Goal: Check status: Check status

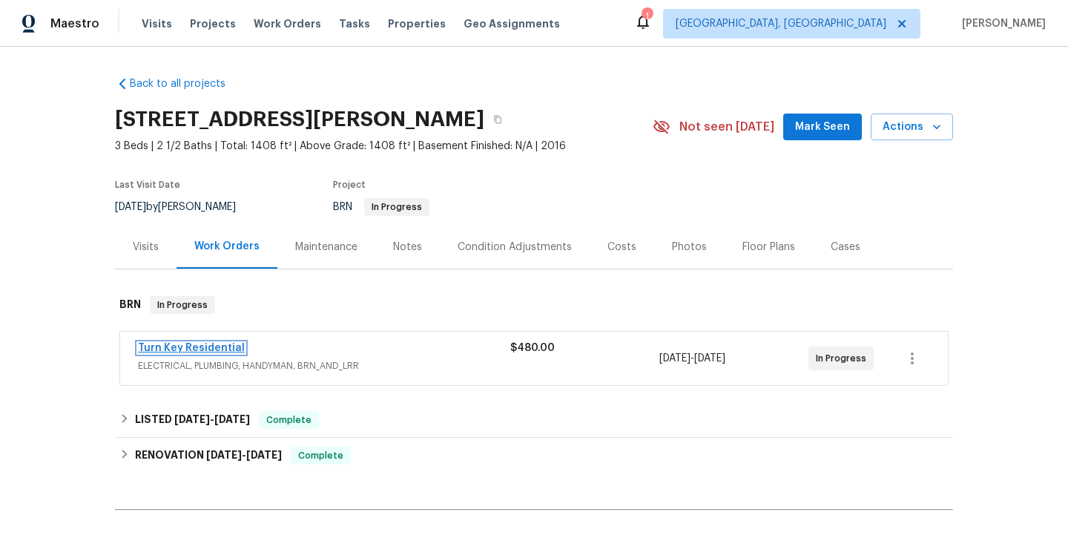
click at [222, 346] on link "Turn Key Residential" at bounding box center [191, 348] width 107 height 10
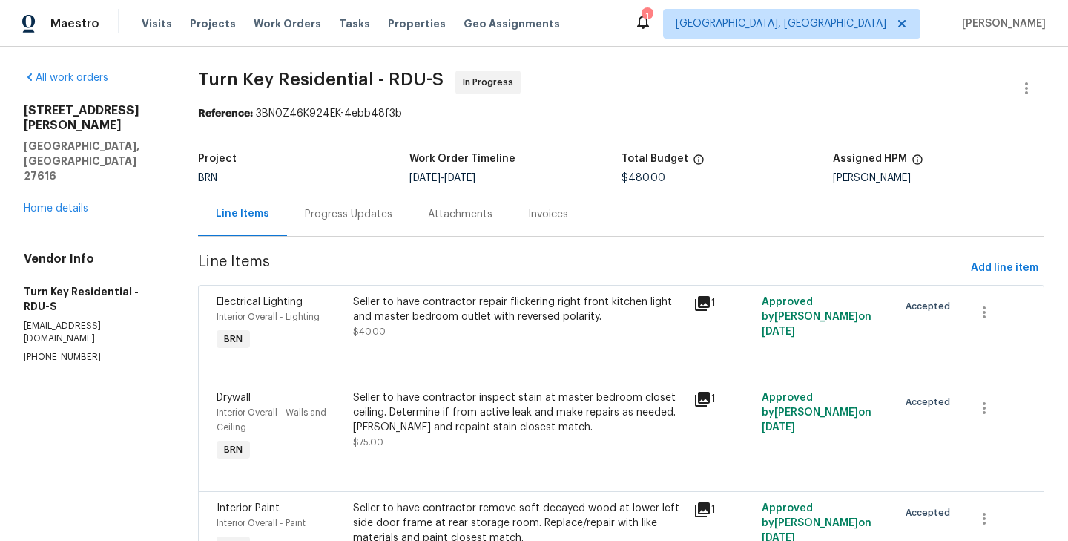
click at [355, 217] on div "Progress Updates" at bounding box center [349, 214] width 88 height 15
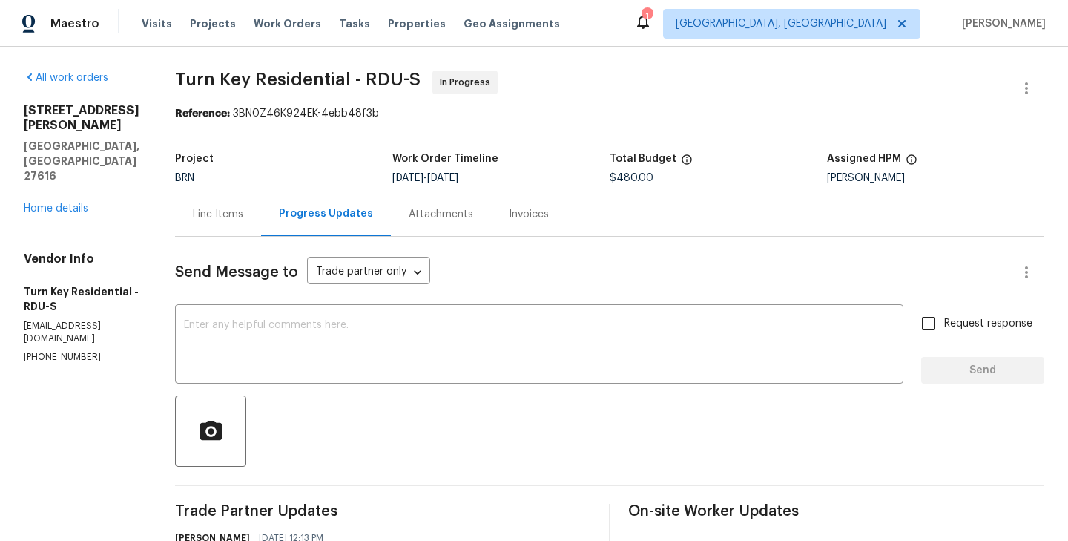
click at [261, 228] on div "Line Items" at bounding box center [218, 214] width 86 height 44
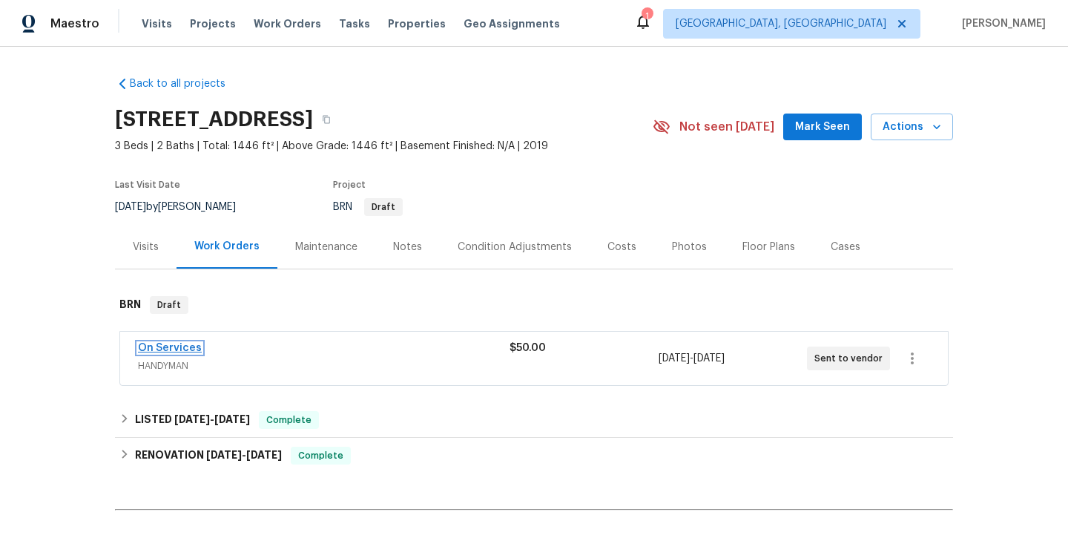
click at [184, 346] on link "On Services" at bounding box center [170, 348] width 64 height 10
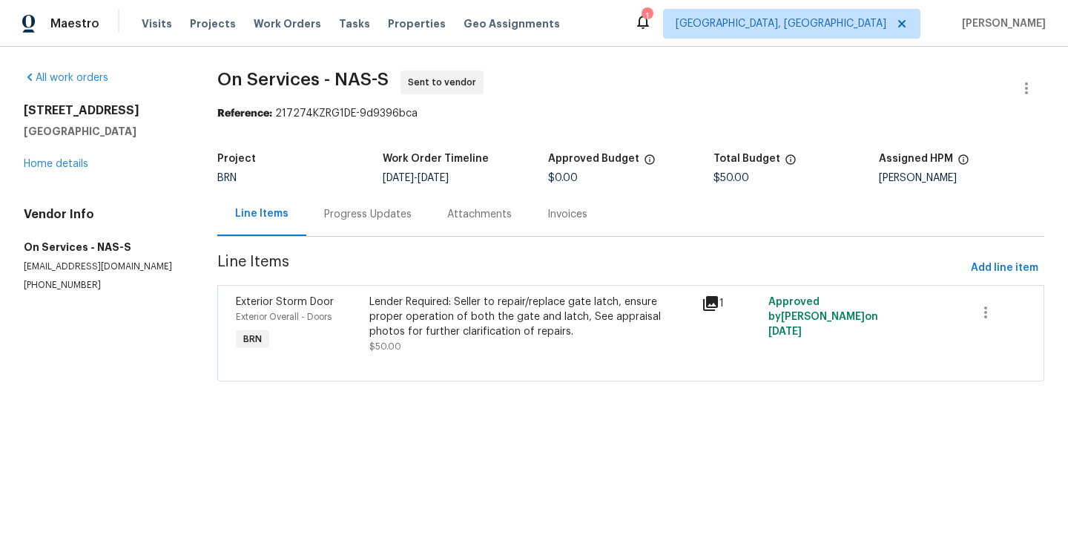
click at [369, 229] on div "Progress Updates" at bounding box center [367, 214] width 123 height 44
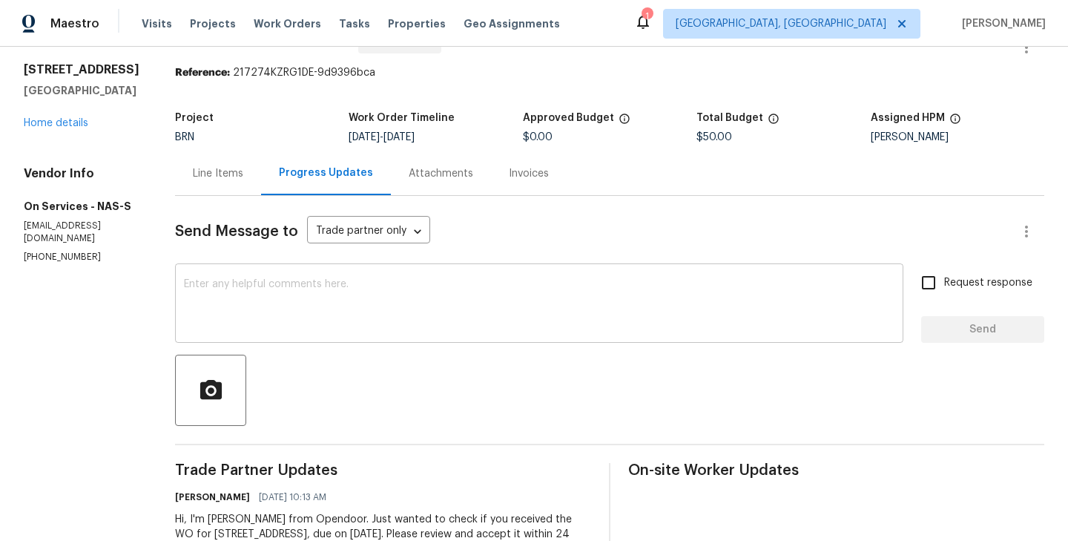
scroll to position [45, 0]
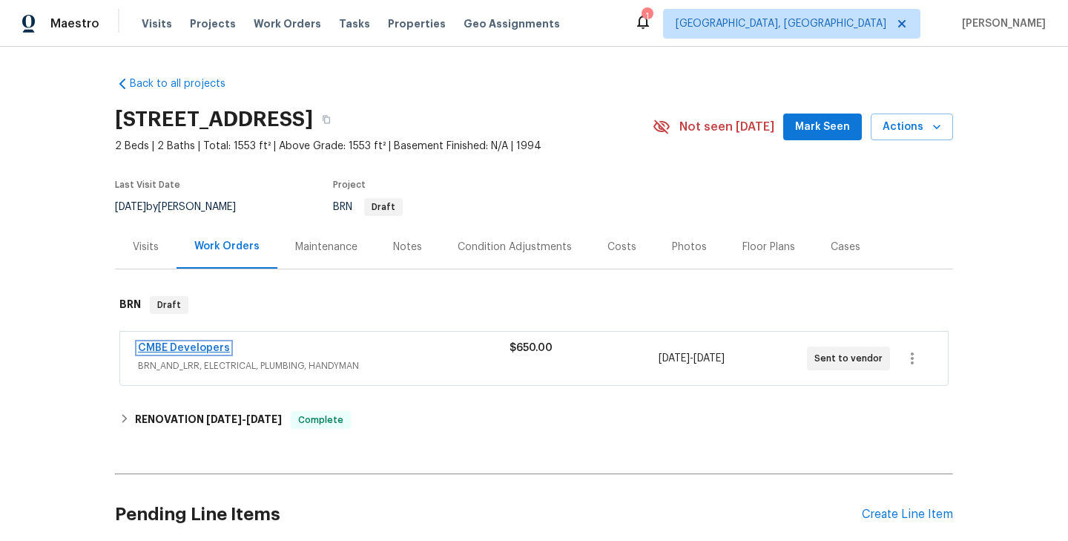
click at [204, 348] on link "CMBE Developers" at bounding box center [184, 348] width 92 height 10
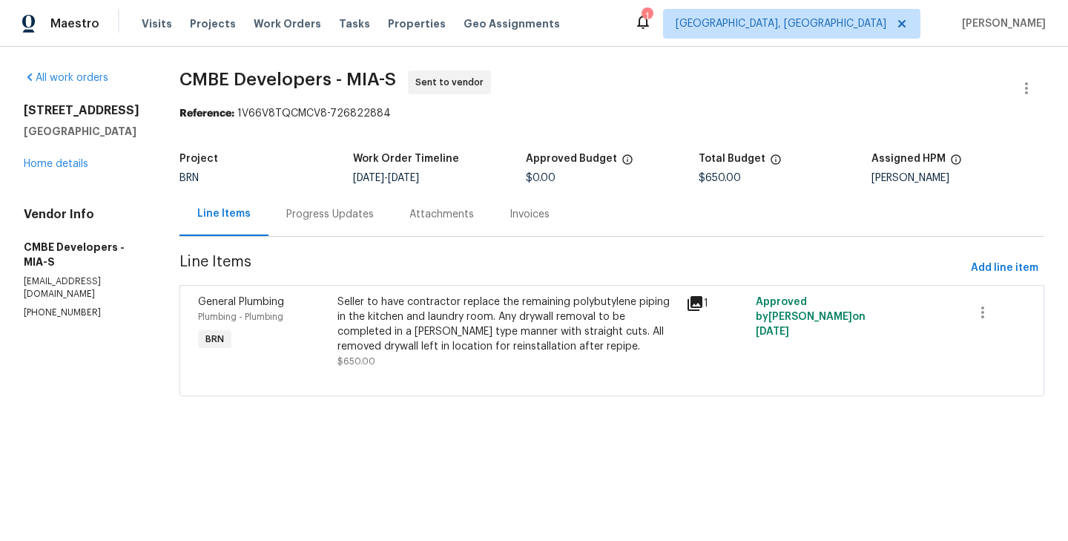
click at [321, 232] on div "Progress Updates" at bounding box center [330, 214] width 123 height 44
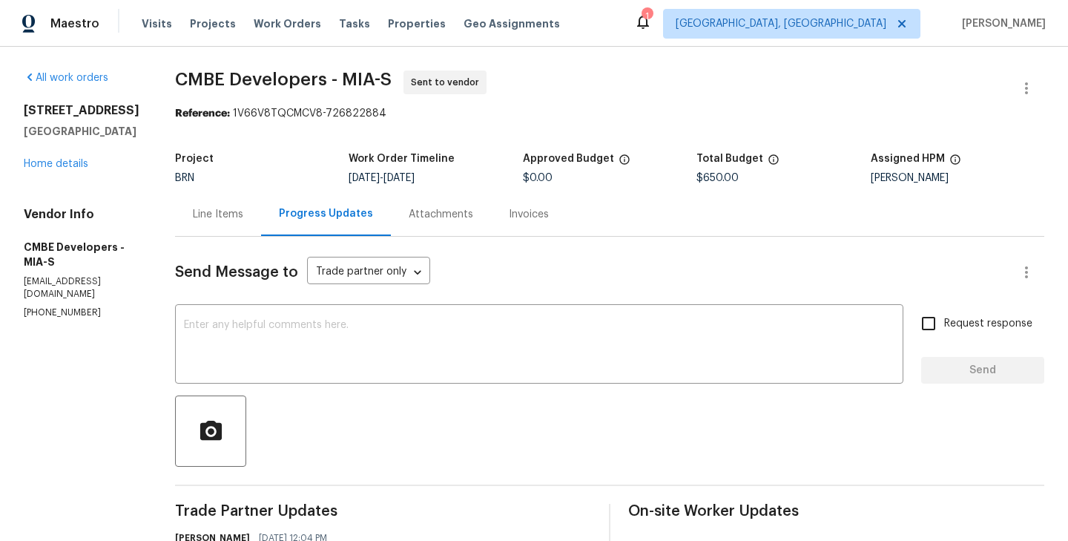
click at [225, 208] on div "Line Items" at bounding box center [218, 214] width 50 height 15
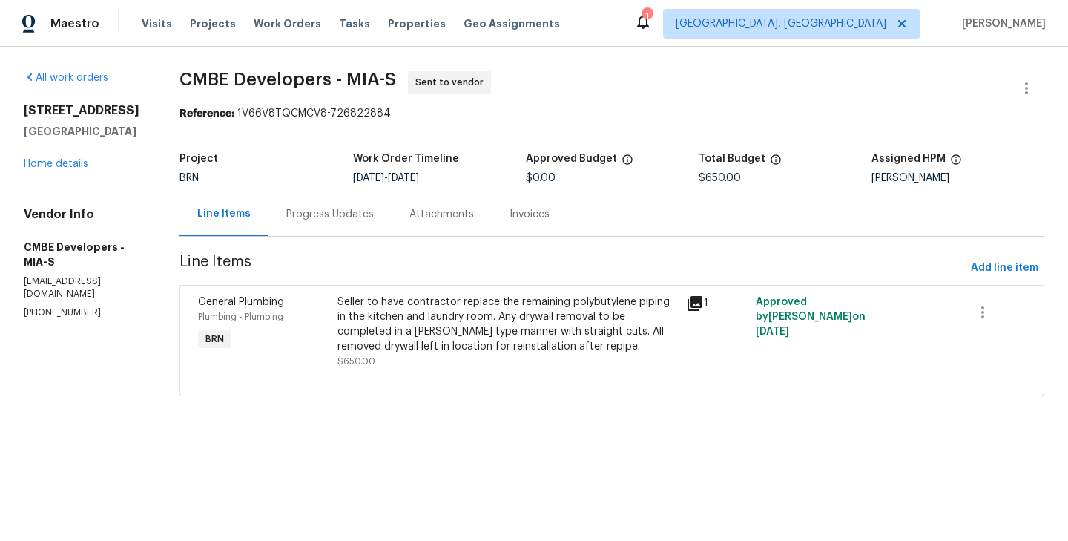
click at [304, 335] on div "General Plumbing Plumbing - Plumbing BRN" at bounding box center [263, 331] width 139 height 83
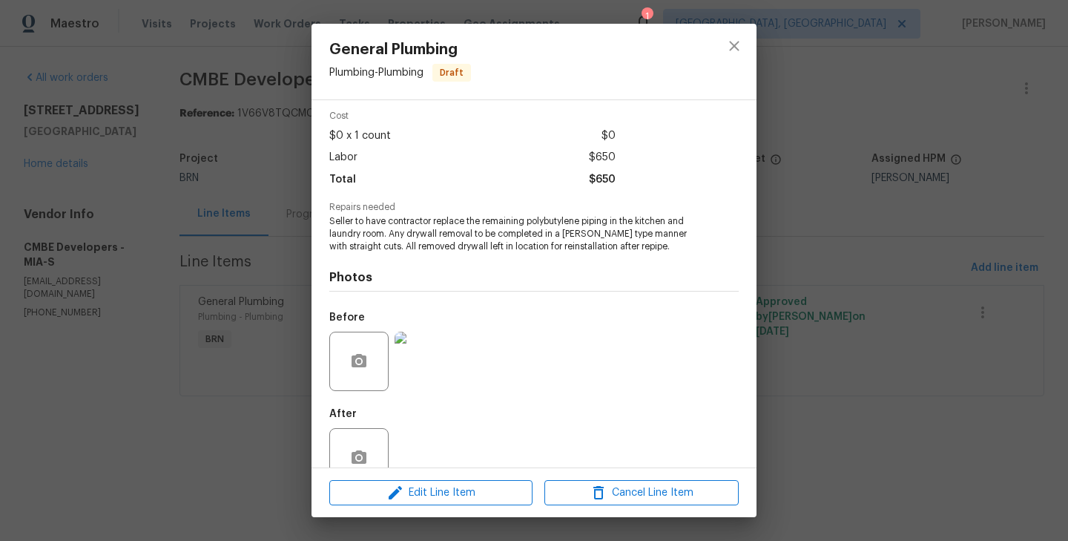
scroll to position [93, 0]
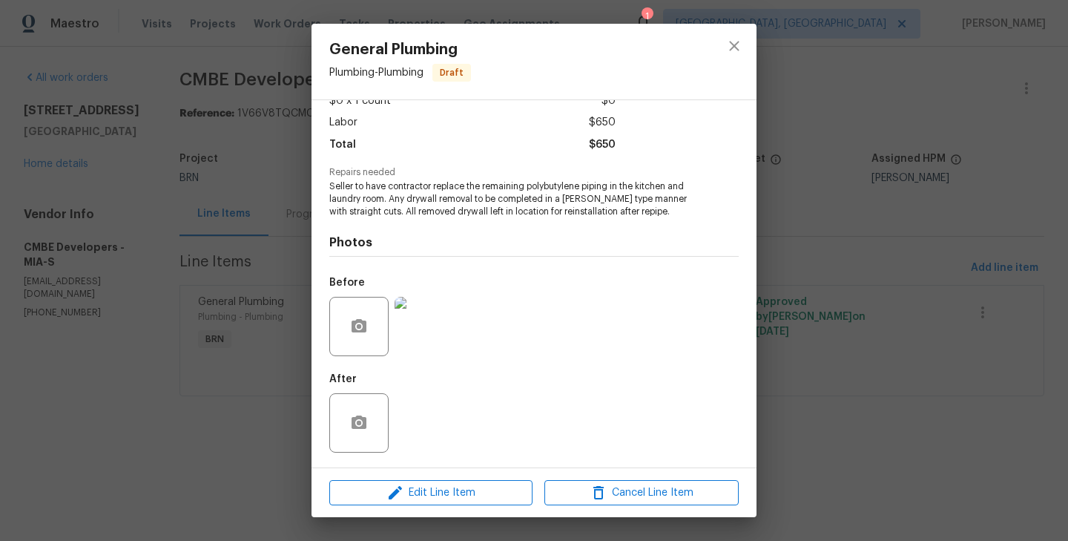
click at [413, 310] on img at bounding box center [424, 326] width 59 height 59
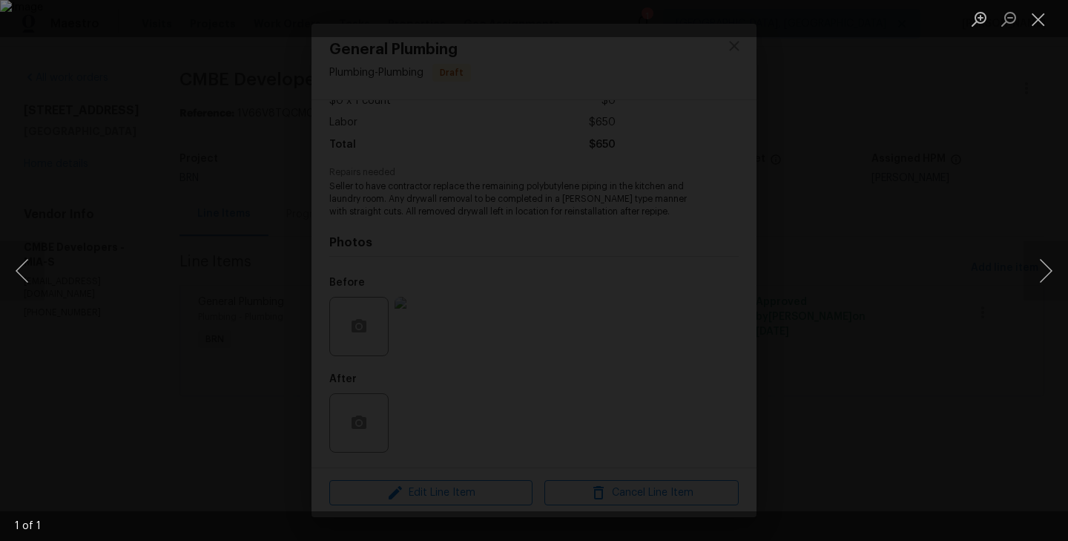
click at [215, 302] on div "Lightbox" at bounding box center [534, 270] width 1068 height 541
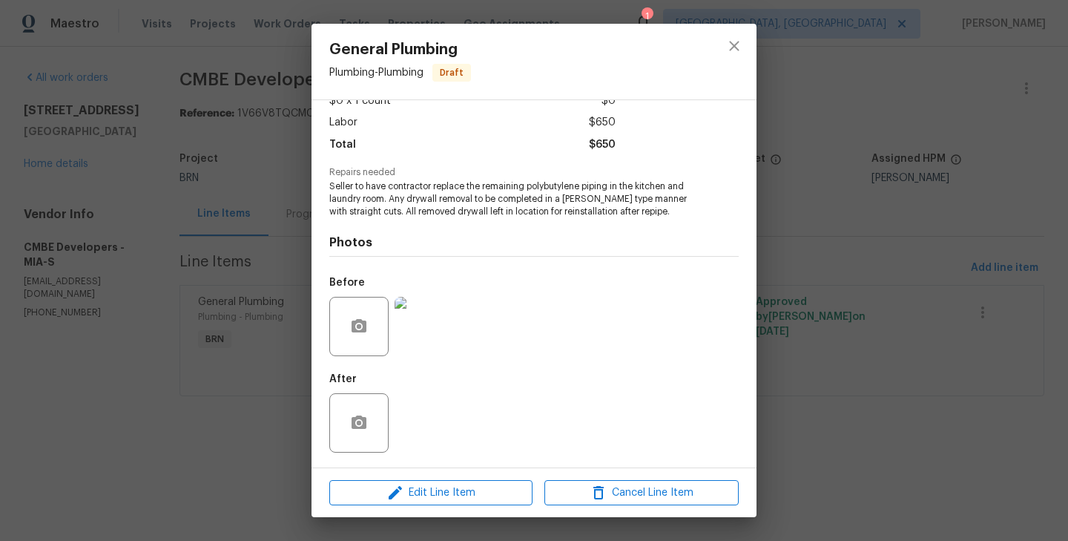
click at [211, 285] on div "General Plumbing Plumbing - Plumbing Draft Vendor CMBE Developers Account Categ…" at bounding box center [534, 270] width 1068 height 541
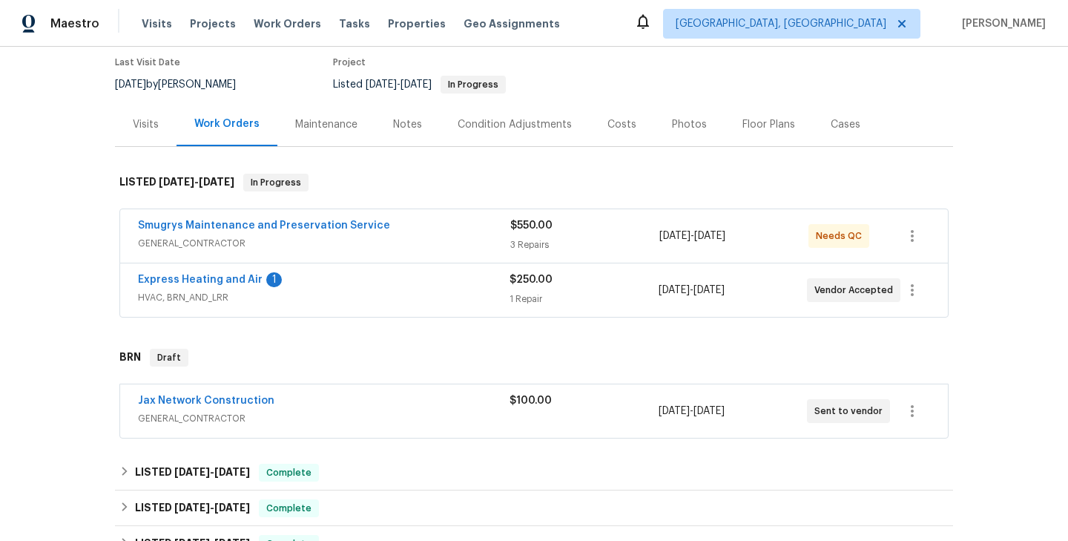
scroll to position [235, 0]
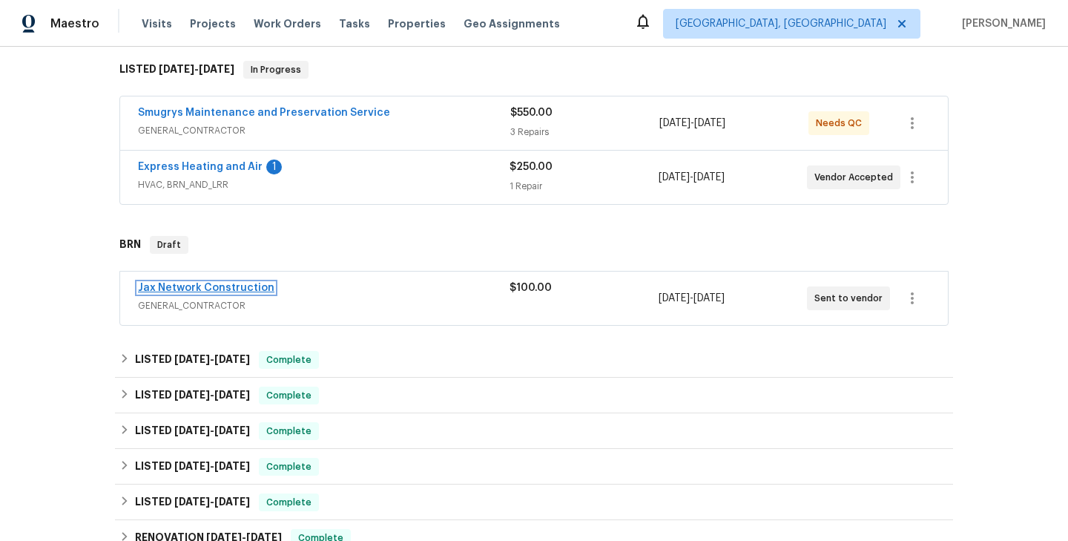
click at [223, 285] on link "Jax Network Construction" at bounding box center [206, 288] width 136 height 10
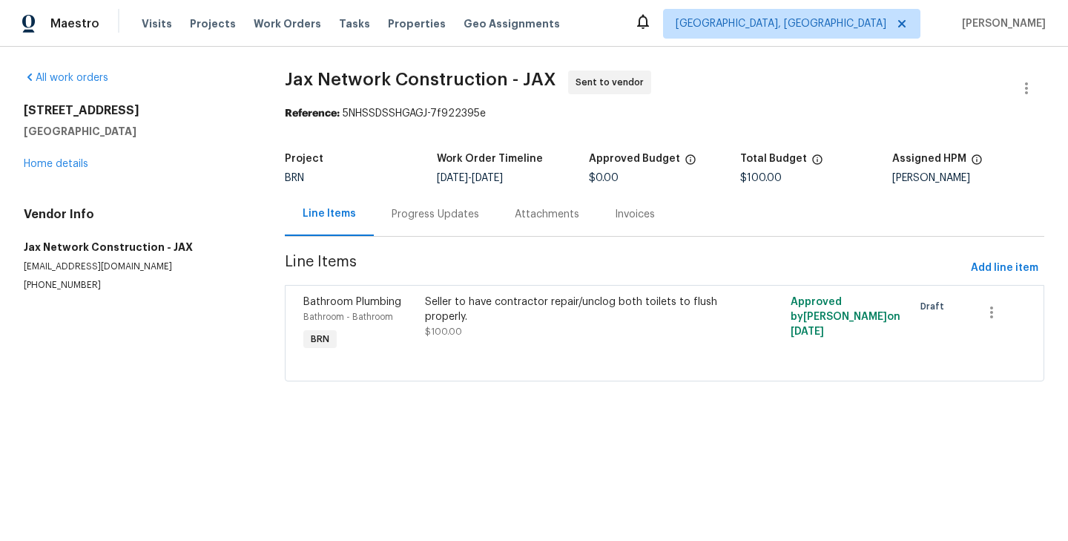
click at [438, 220] on div "Progress Updates" at bounding box center [436, 214] width 88 height 15
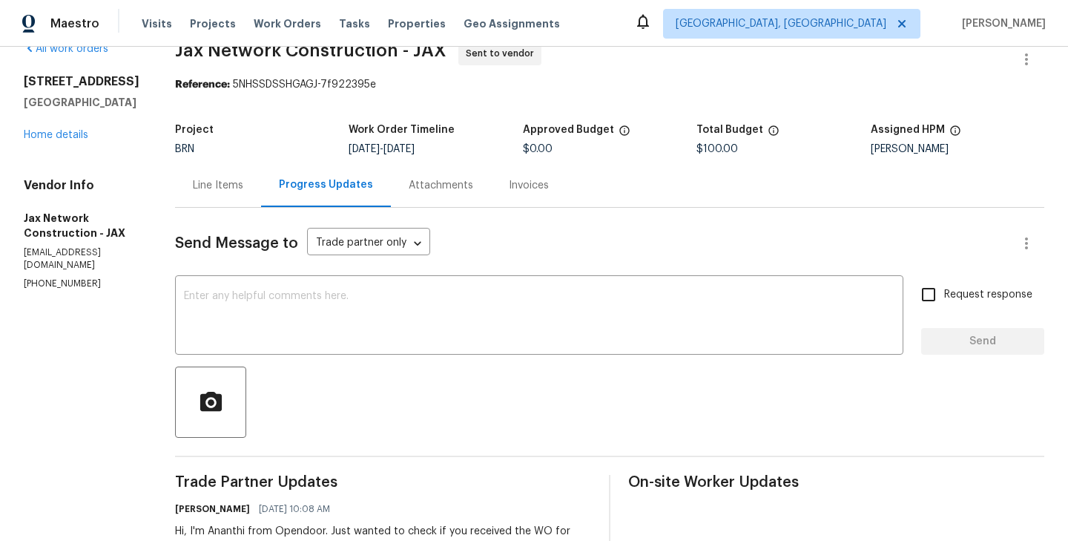
scroll to position [22, 0]
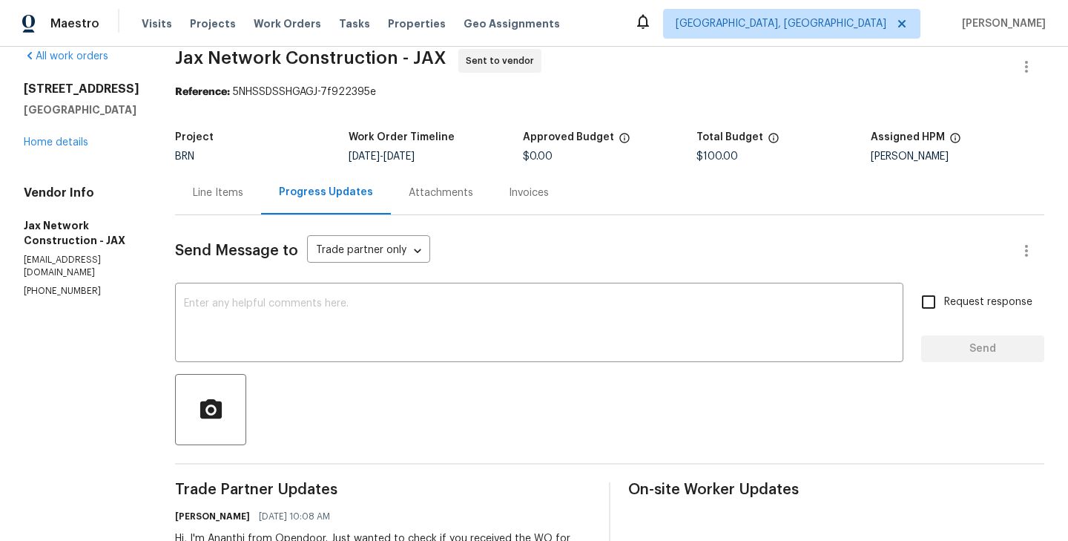
click at [218, 206] on div "Line Items" at bounding box center [218, 193] width 86 height 44
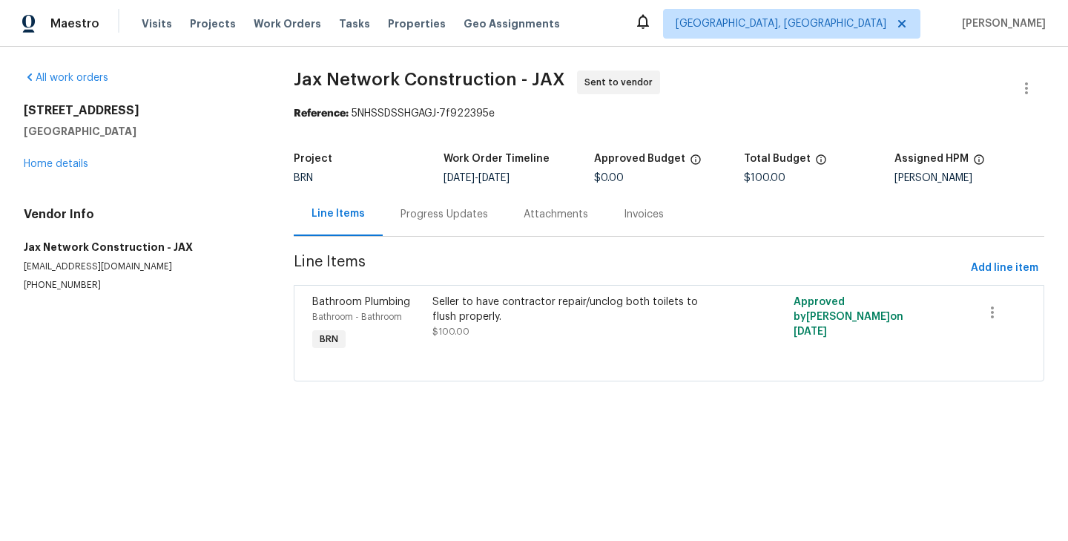
click at [445, 232] on div "Progress Updates" at bounding box center [444, 214] width 123 height 44
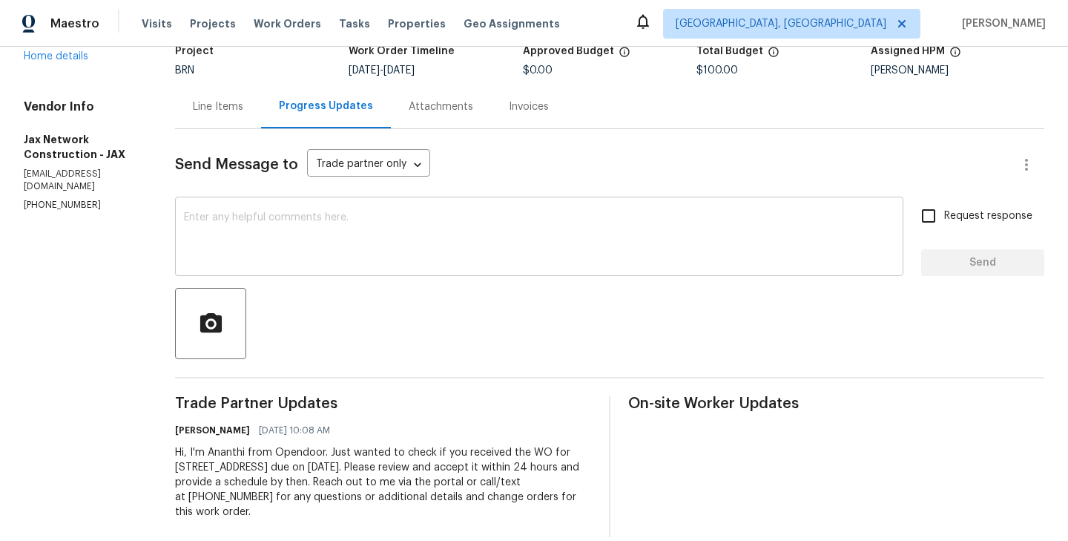
scroll to position [128, 0]
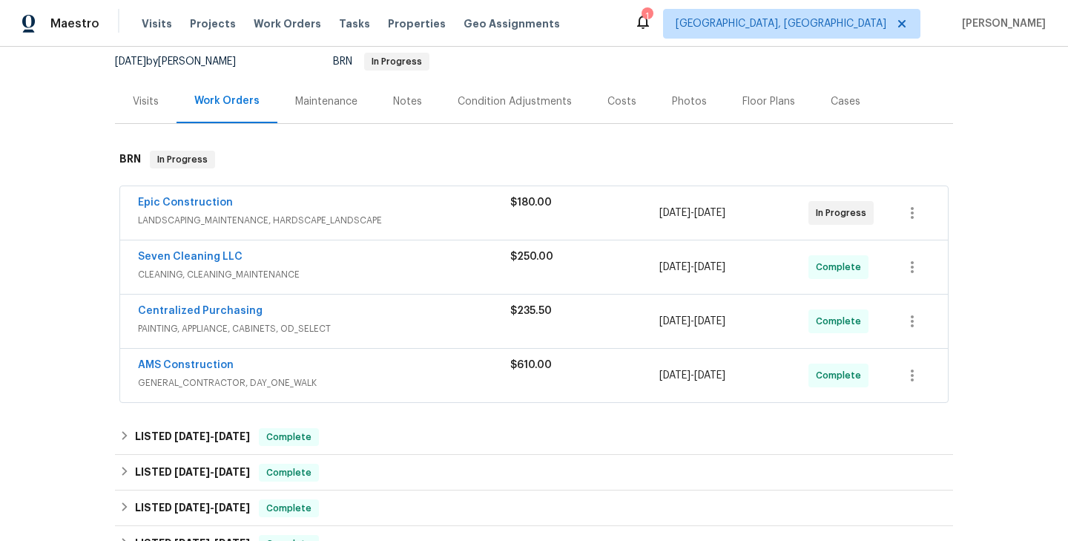
scroll to position [164, 0]
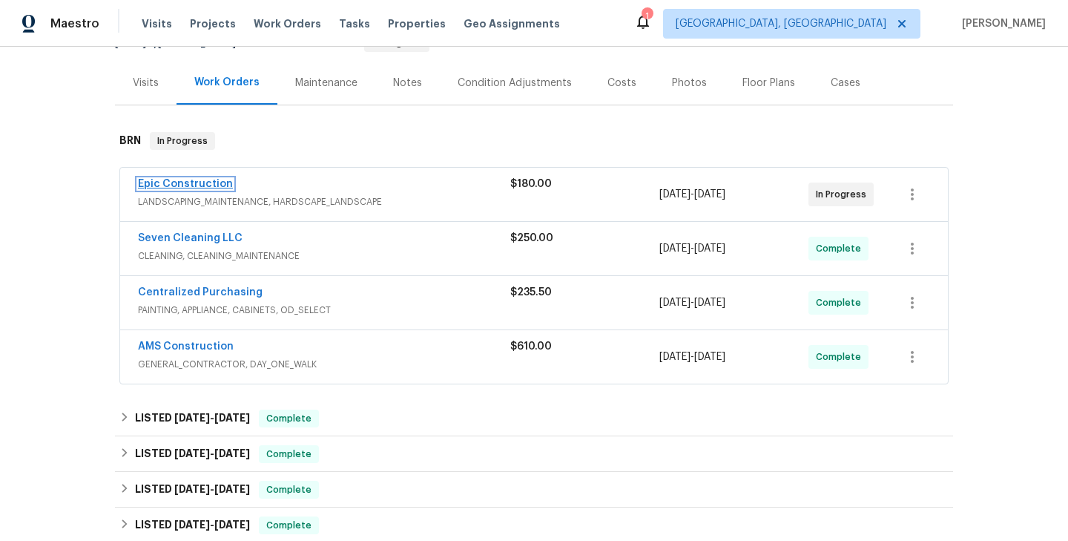
click at [188, 180] on link "Epic Construction" at bounding box center [185, 184] width 95 height 10
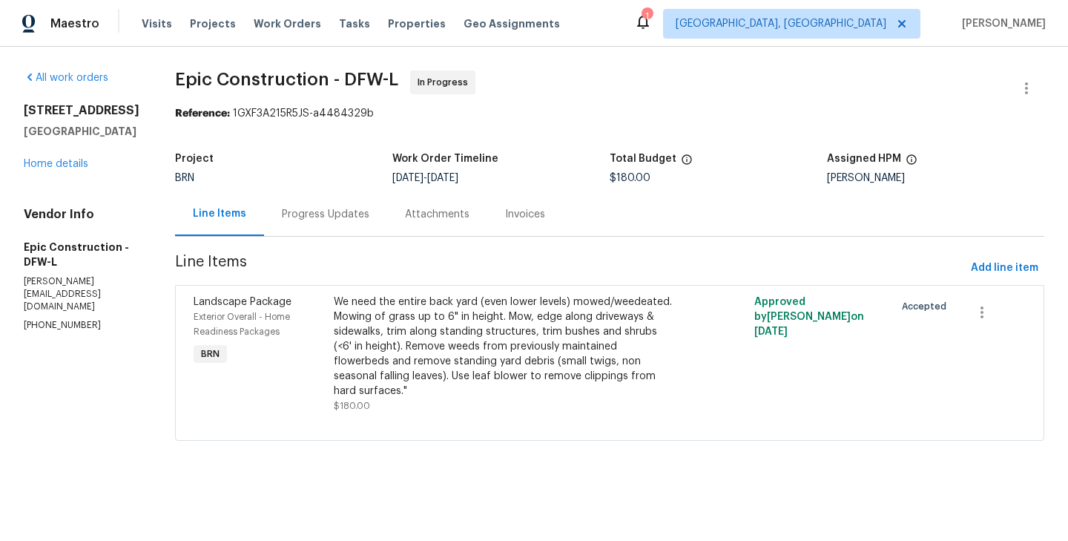
click at [297, 225] on div "Progress Updates" at bounding box center [325, 214] width 123 height 44
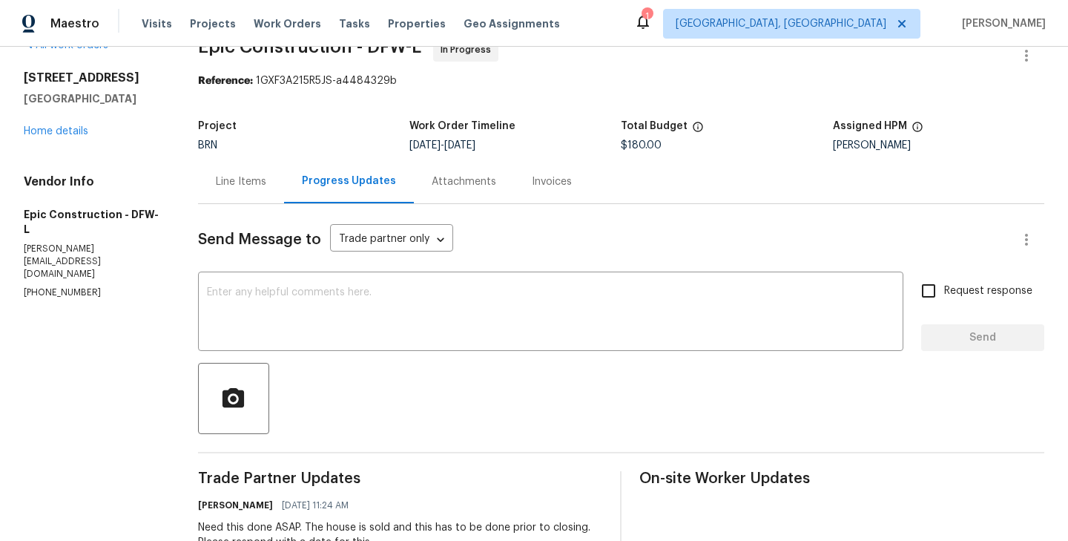
scroll to position [3, 0]
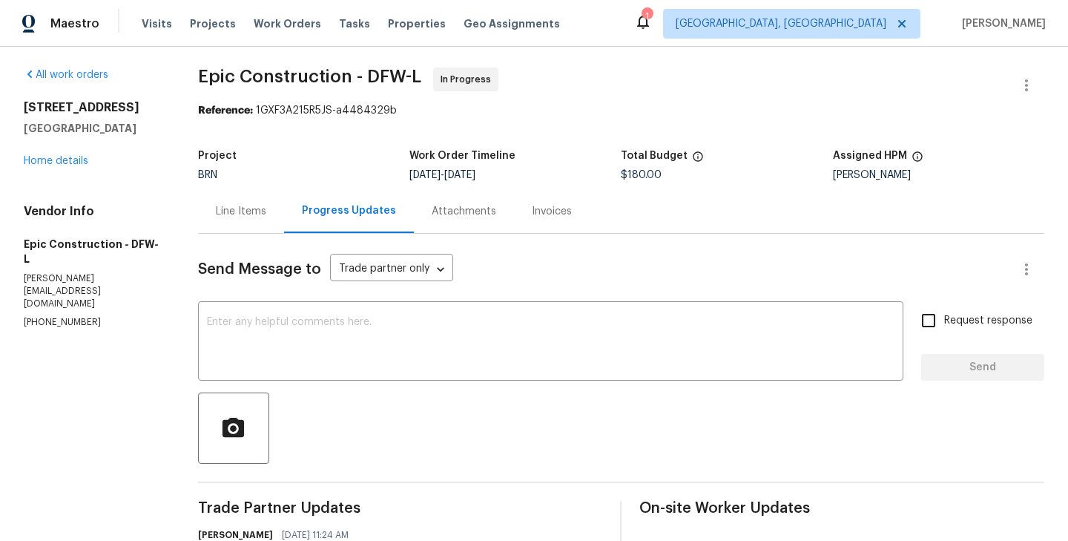
click at [234, 216] on div "Line Items" at bounding box center [241, 211] width 50 height 15
